Goal: Navigation & Orientation: Go to known website

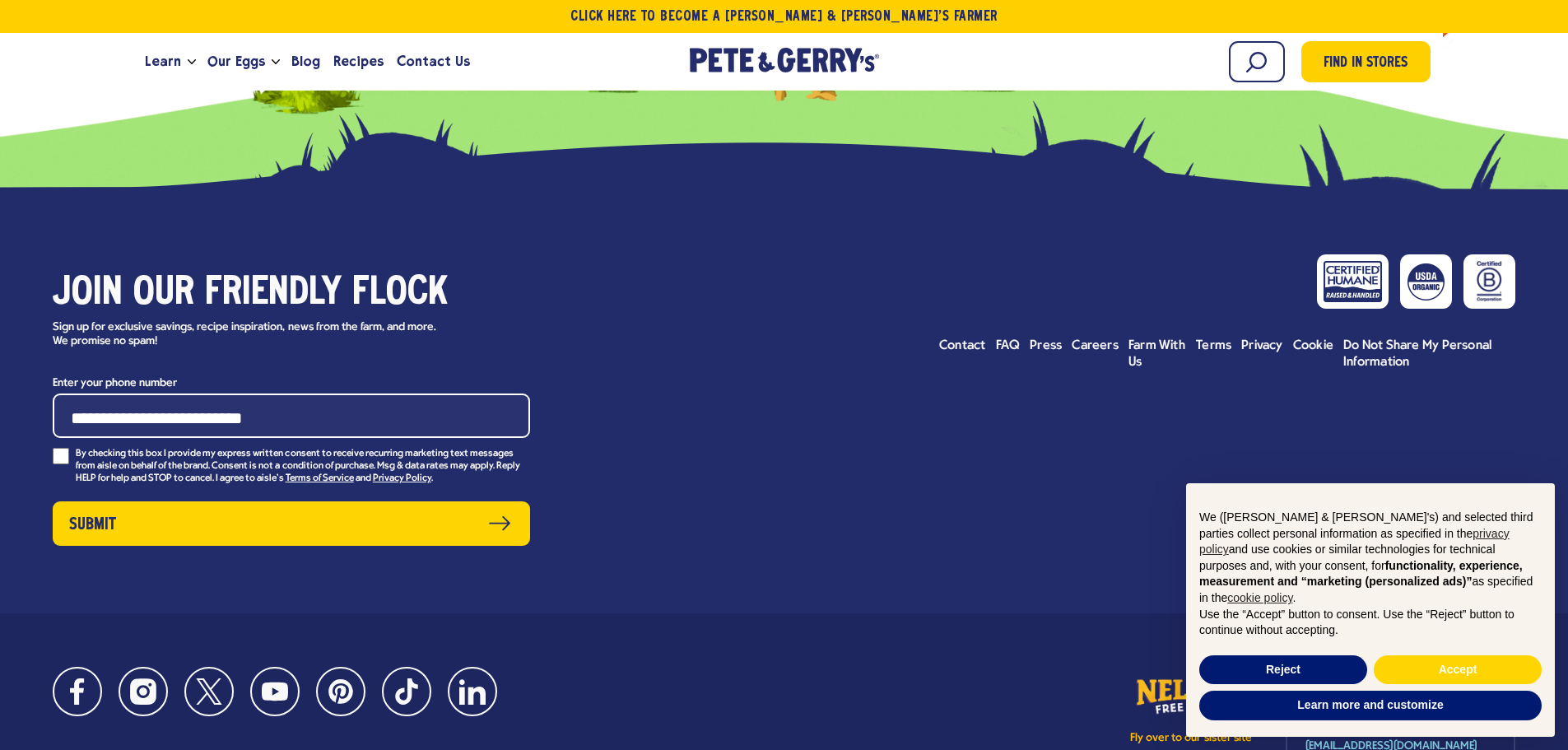
scroll to position [832, 0]
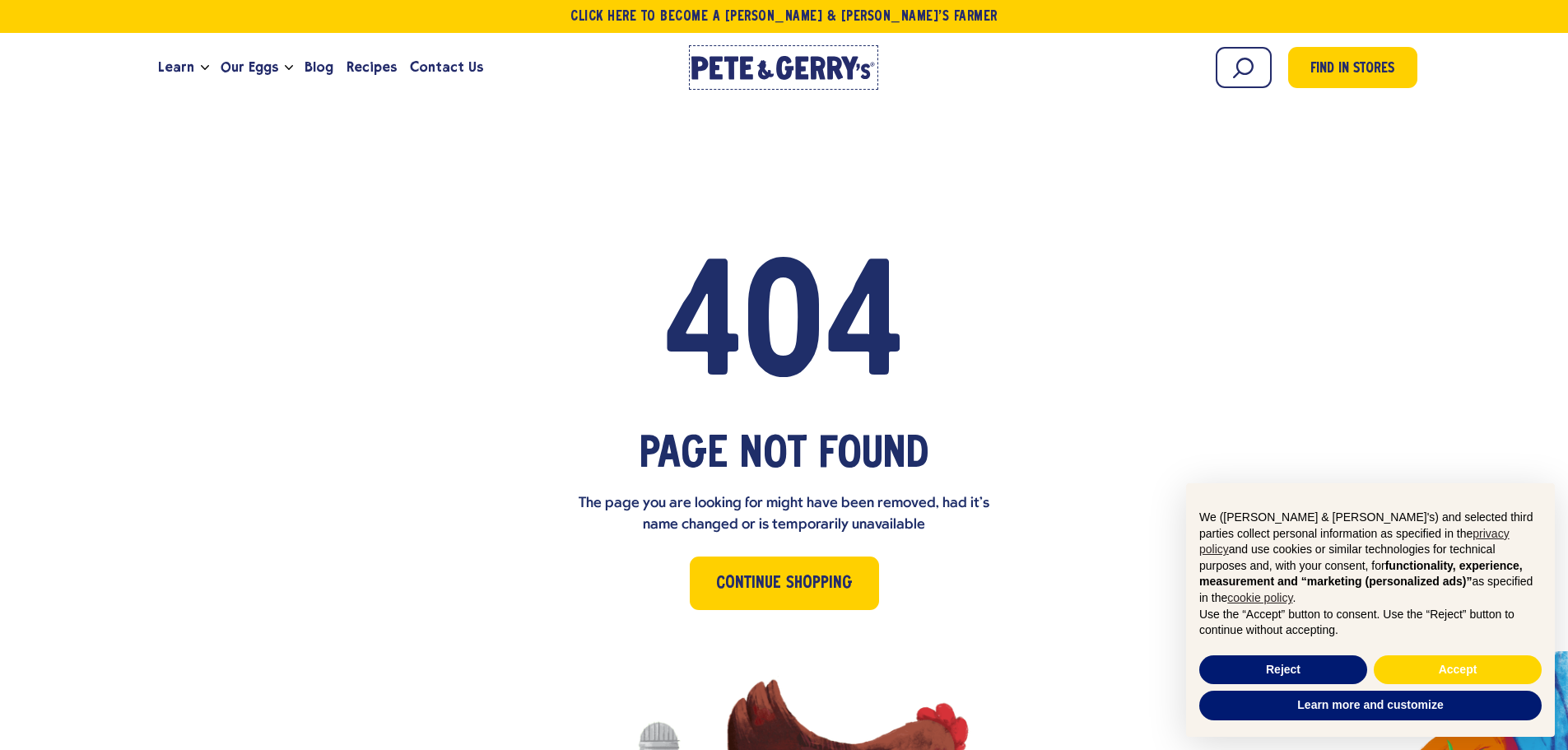
click at [714, 69] on icon at bounding box center [717, 68] width 13 height 23
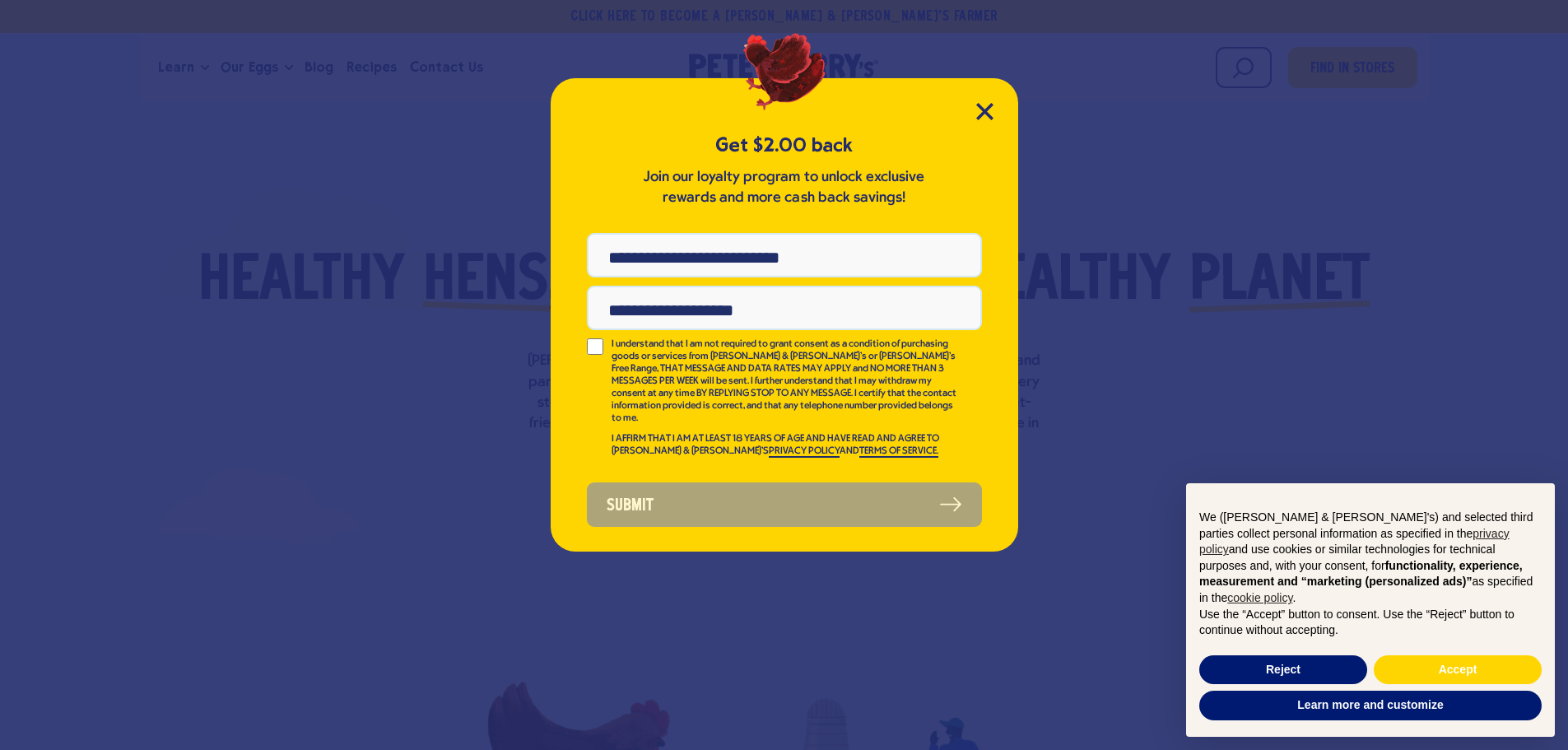
click at [996, 115] on div "Get $2.00 back Join our loyalty program to unlock exclusive rewards and more ca…" at bounding box center [784, 315] width 467 height 474
click at [974, 119] on div "Get $2.00 back Join our loyalty program to unlock exclusive rewards and more ca…" at bounding box center [784, 315] width 467 height 474
click at [961, 109] on div "Get $2.00 back Join our loyalty program to unlock exclusive rewards and more ca…" at bounding box center [784, 315] width 467 height 474
click at [993, 111] on div "Get $2.00 back Join our loyalty program to unlock exclusive rewards and more ca…" at bounding box center [784, 315] width 467 height 474
click at [987, 111] on icon "Close Modal" at bounding box center [984, 111] width 15 height 15
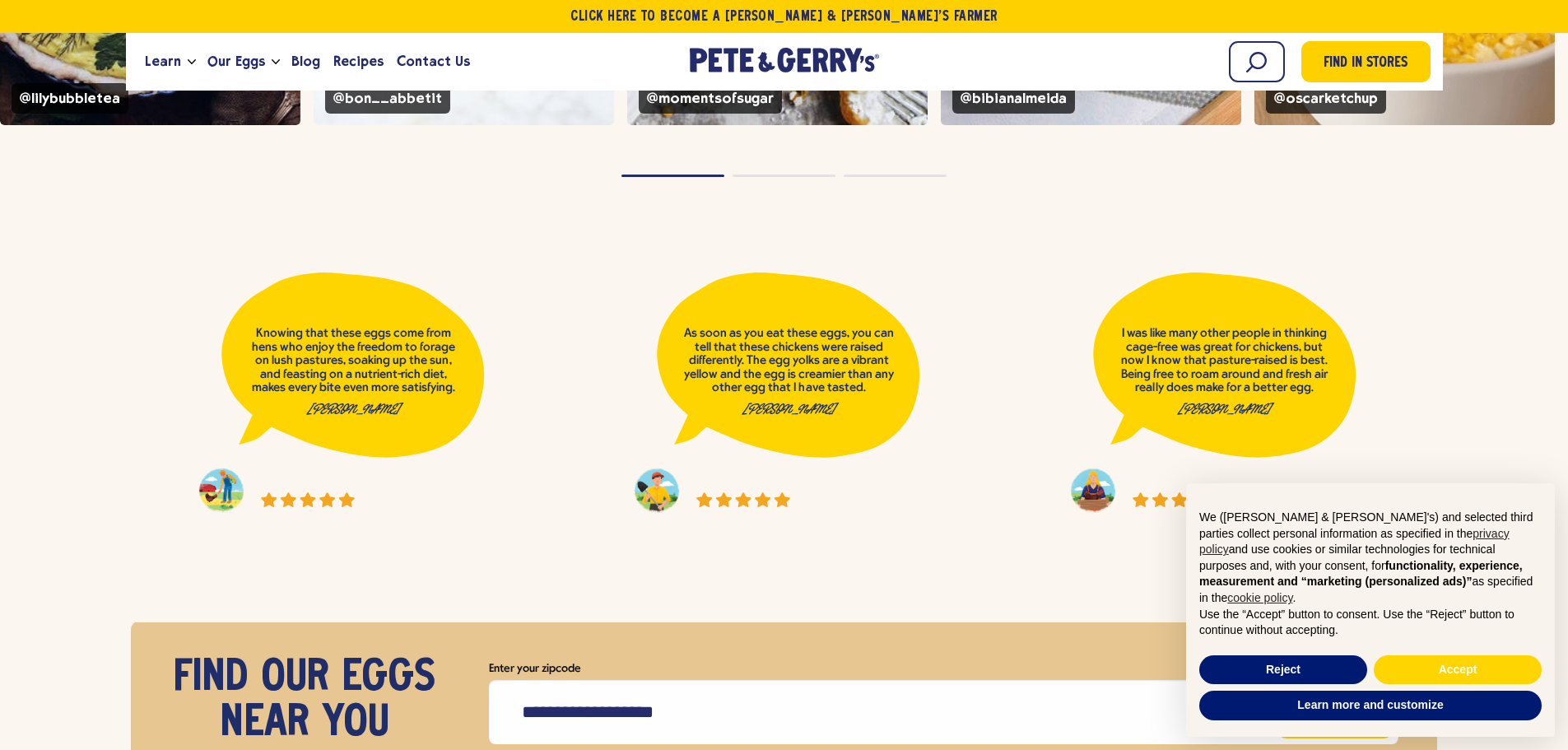
scroll to position [6340, 0]
